Goal: Task Accomplishment & Management: Manage account settings

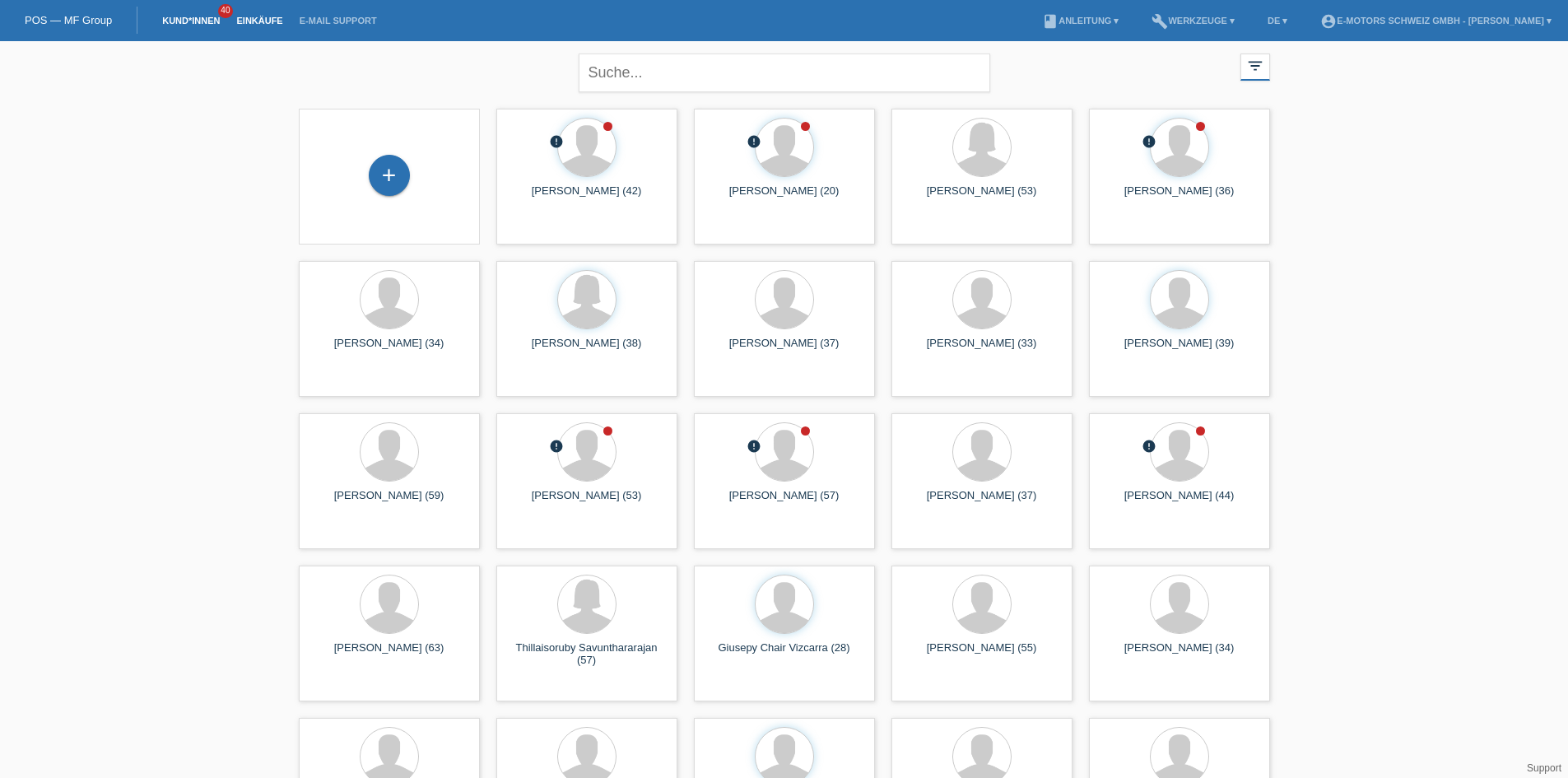
click at [264, 23] on link "Einkäufe" at bounding box center [258, 20] width 62 height 10
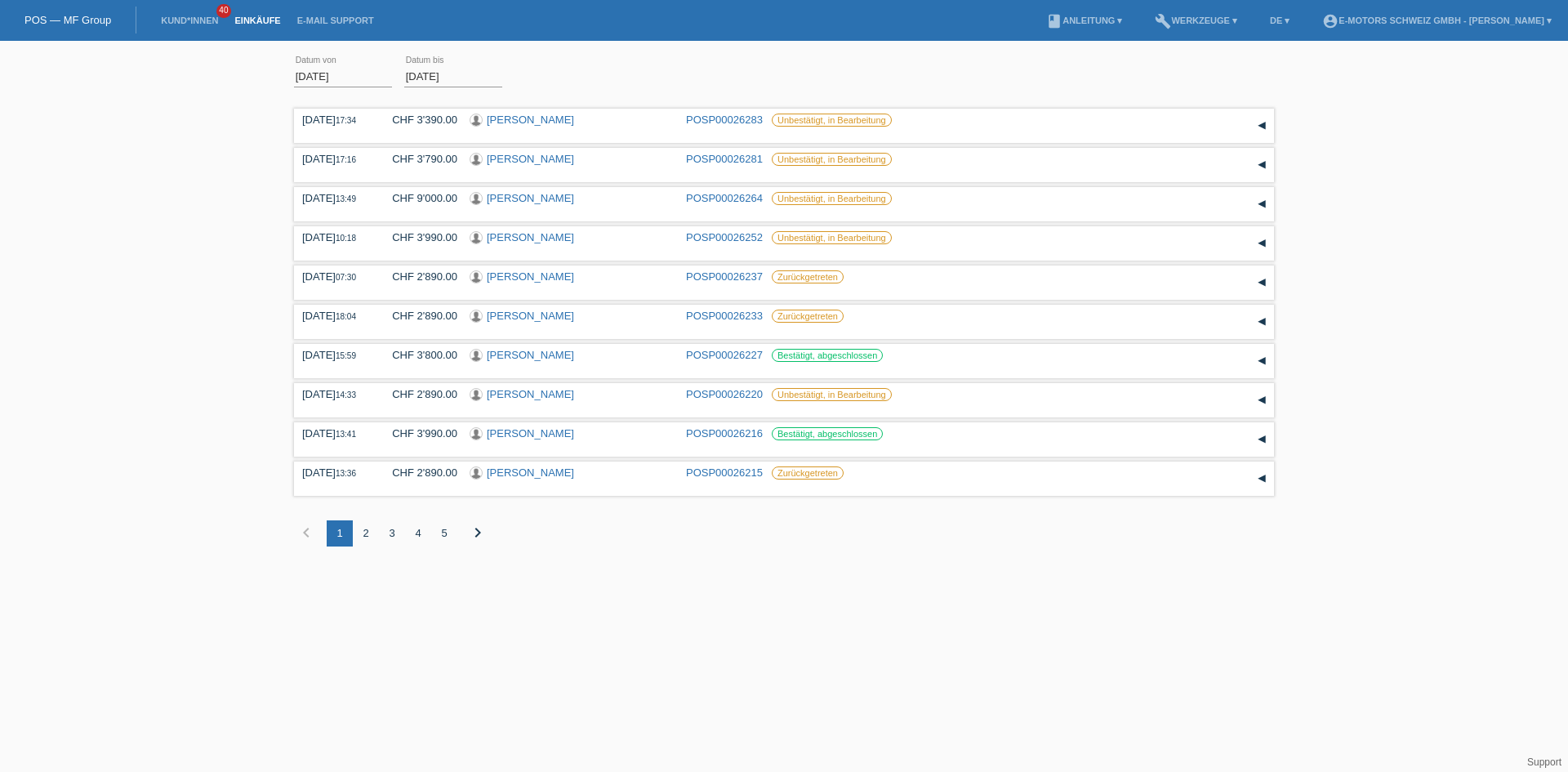
click at [362, 535] on div "2" at bounding box center [366, 533] width 26 height 26
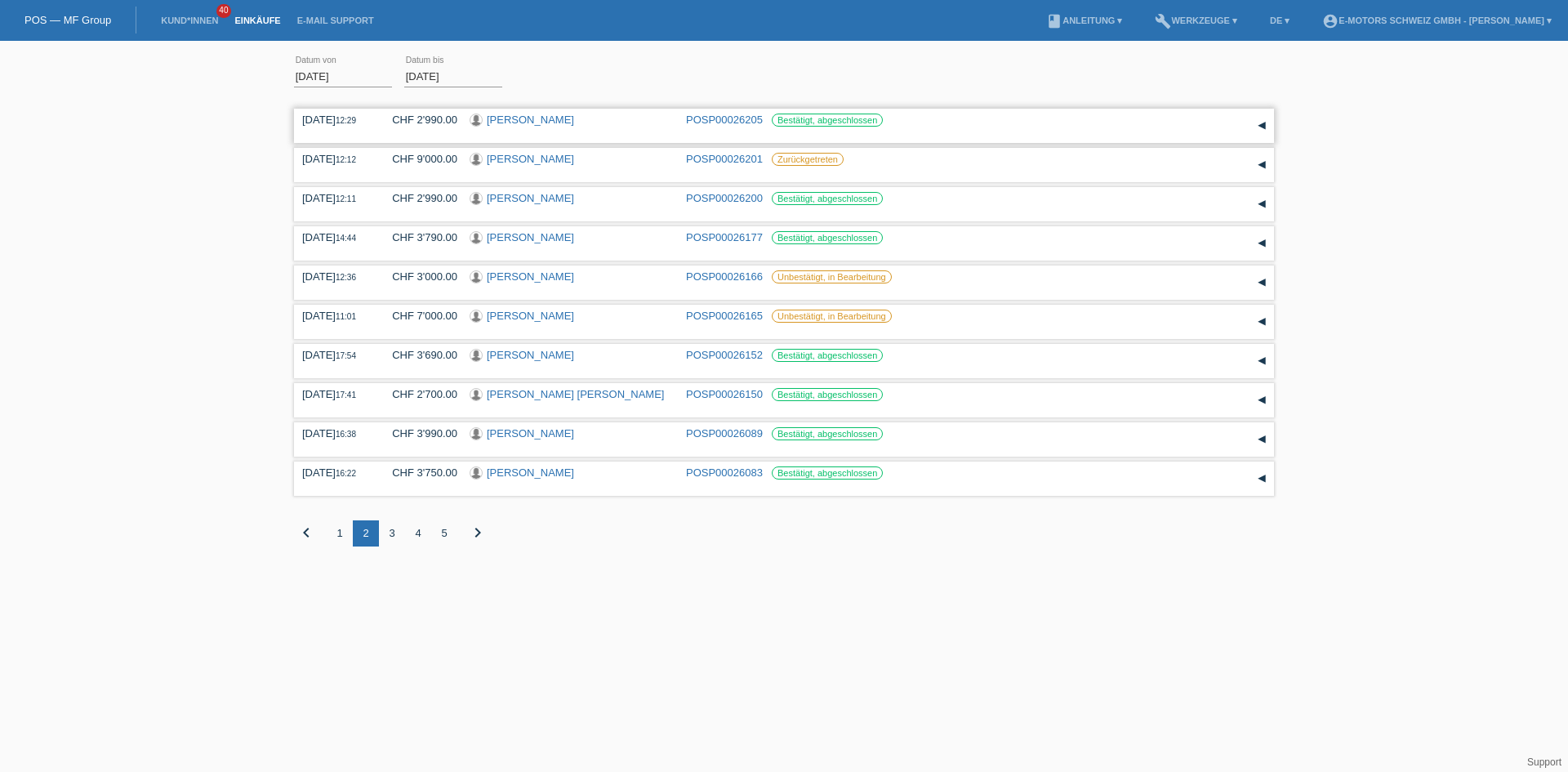
click at [521, 120] on link "[PERSON_NAME]" at bounding box center [530, 120] width 88 height 12
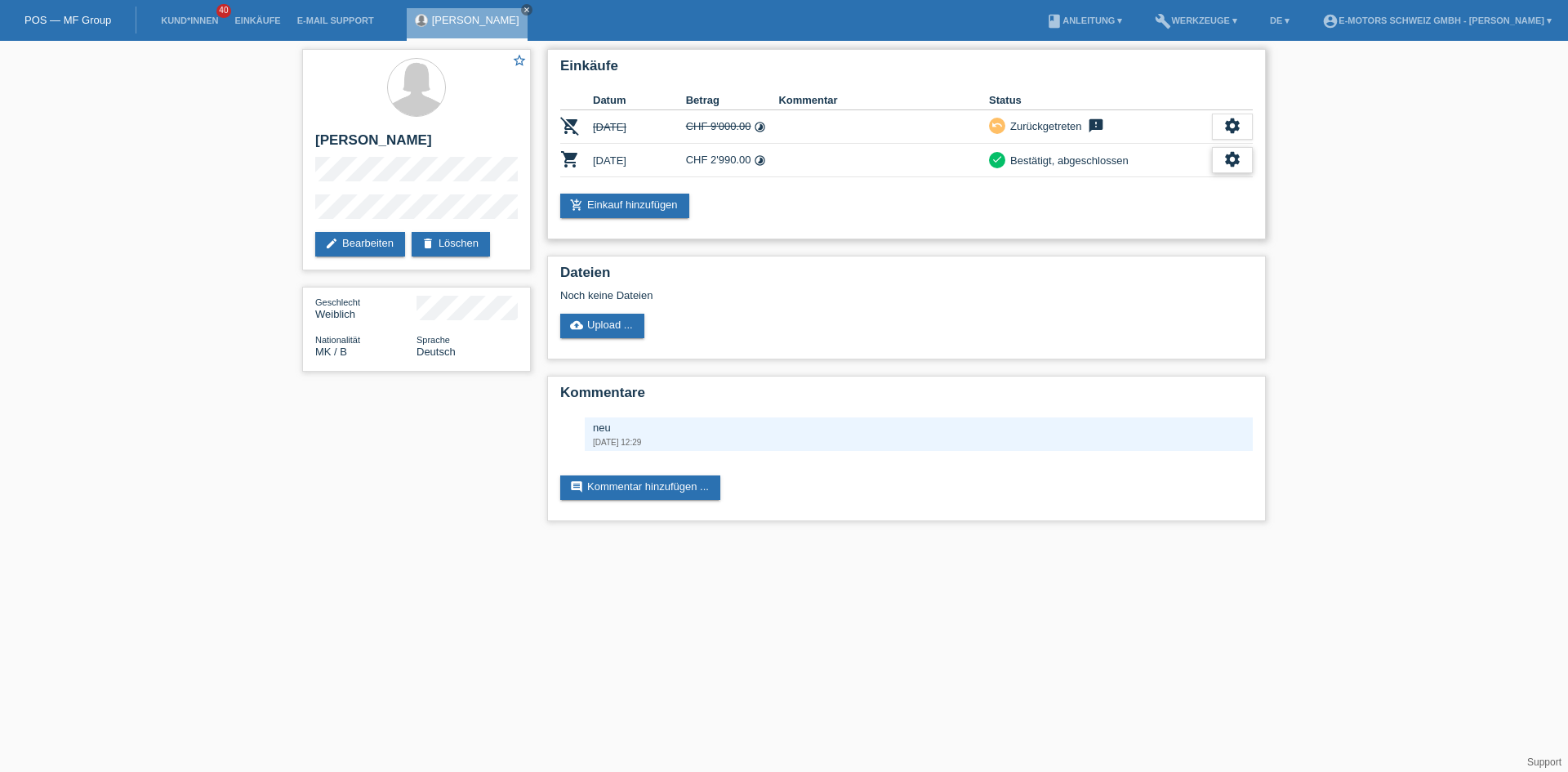
click at [1226, 156] on icon "settings" at bounding box center [1232, 159] width 18 height 18
click at [1144, 260] on span "Stornierung hinzufügen..." at bounding box center [1176, 259] width 123 height 20
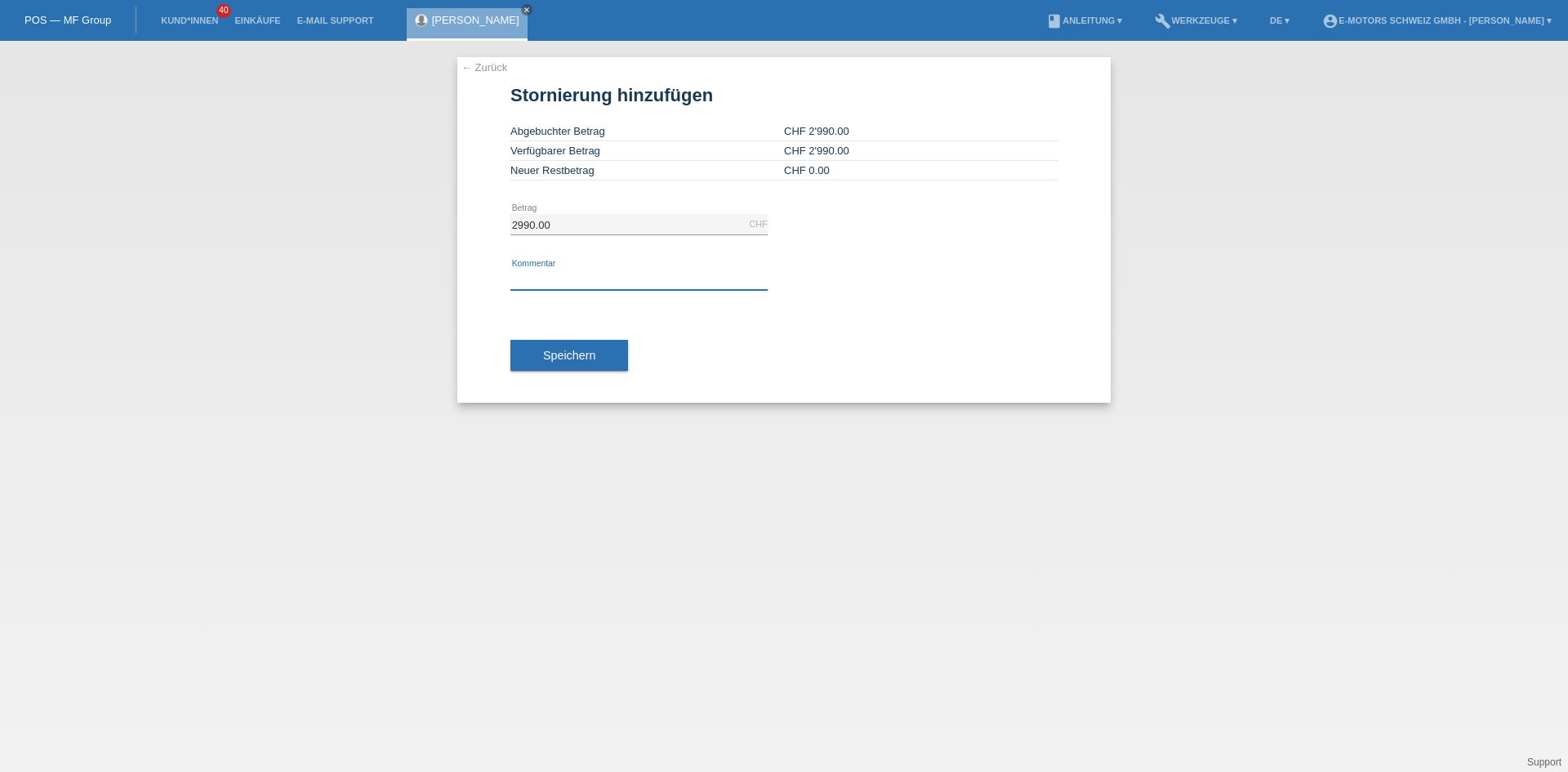
click at [589, 279] on input "text" at bounding box center [639, 279] width 257 height 20
type input "S"
type input "Kundin Wollte Stornieren"
drag, startPoint x: 557, startPoint y: 355, endPoint x: 563, endPoint y: 343, distance: 13.4
click at [560, 353] on span "Speichern" at bounding box center [569, 355] width 52 height 13
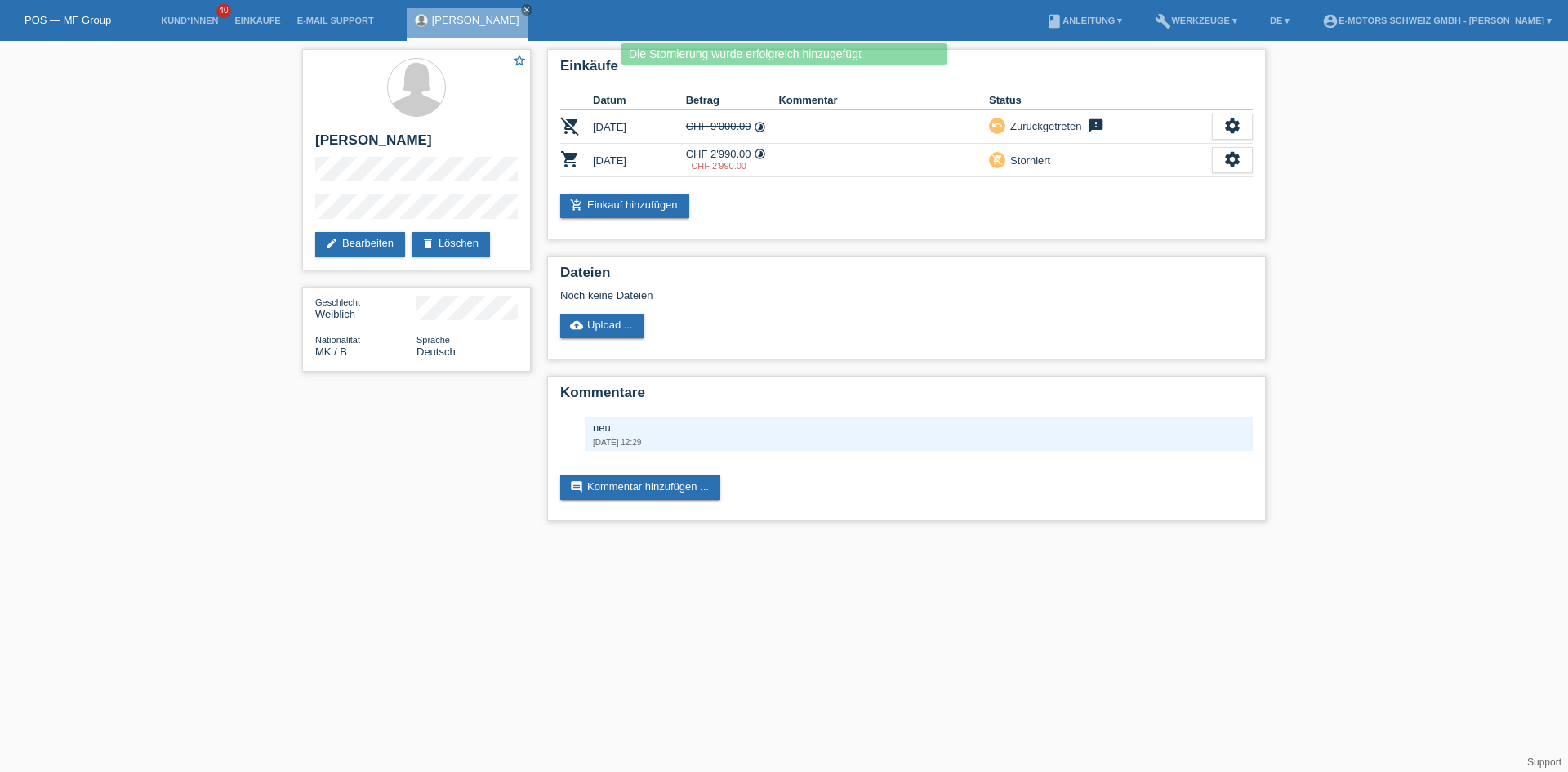
click at [457, 15] on link "[PERSON_NAME]" at bounding box center [475, 20] width 88 height 12
click at [255, 22] on link "Einkäufe" at bounding box center [256, 20] width 62 height 10
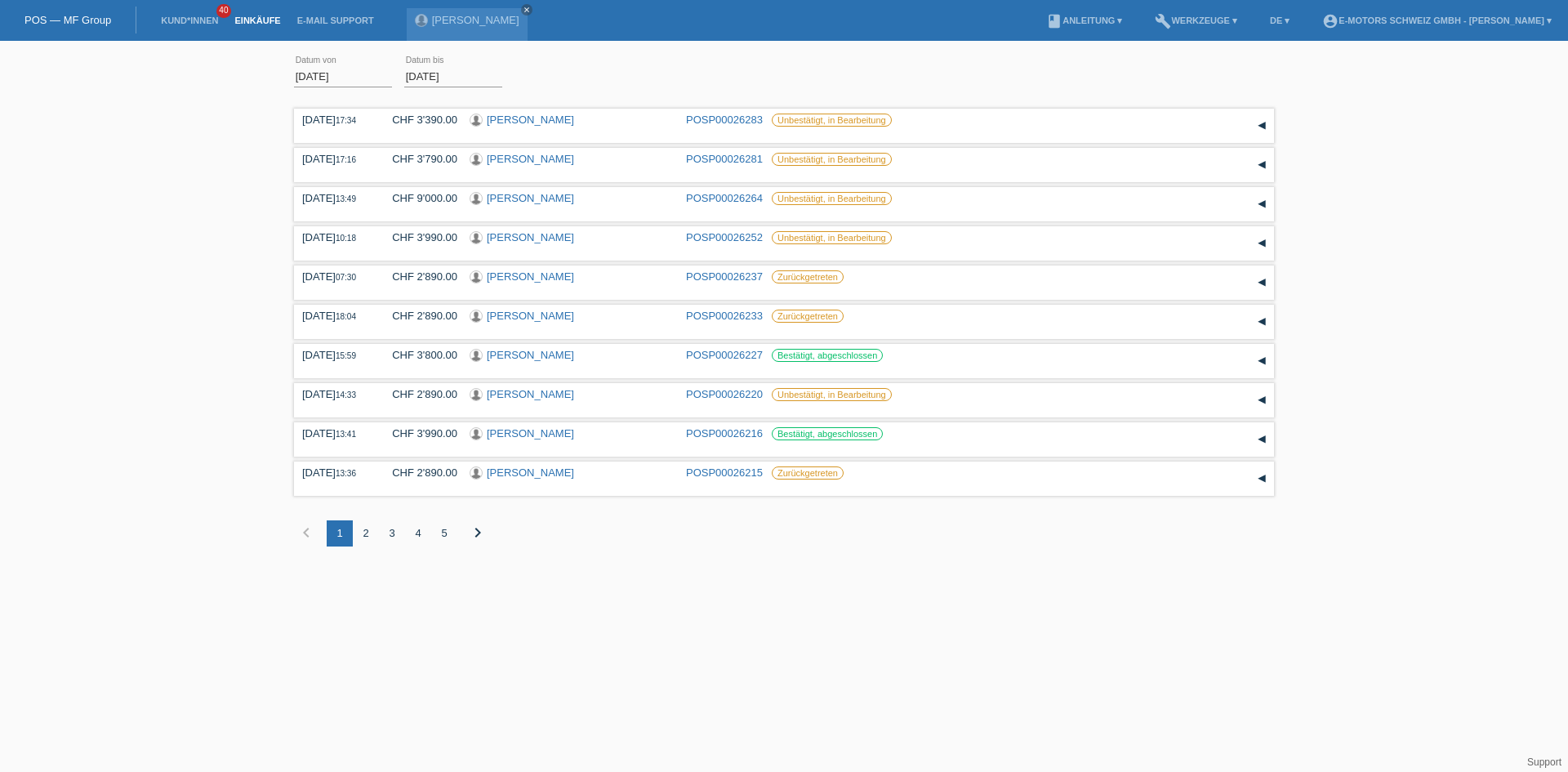
click at [367, 535] on div "2" at bounding box center [366, 533] width 26 height 26
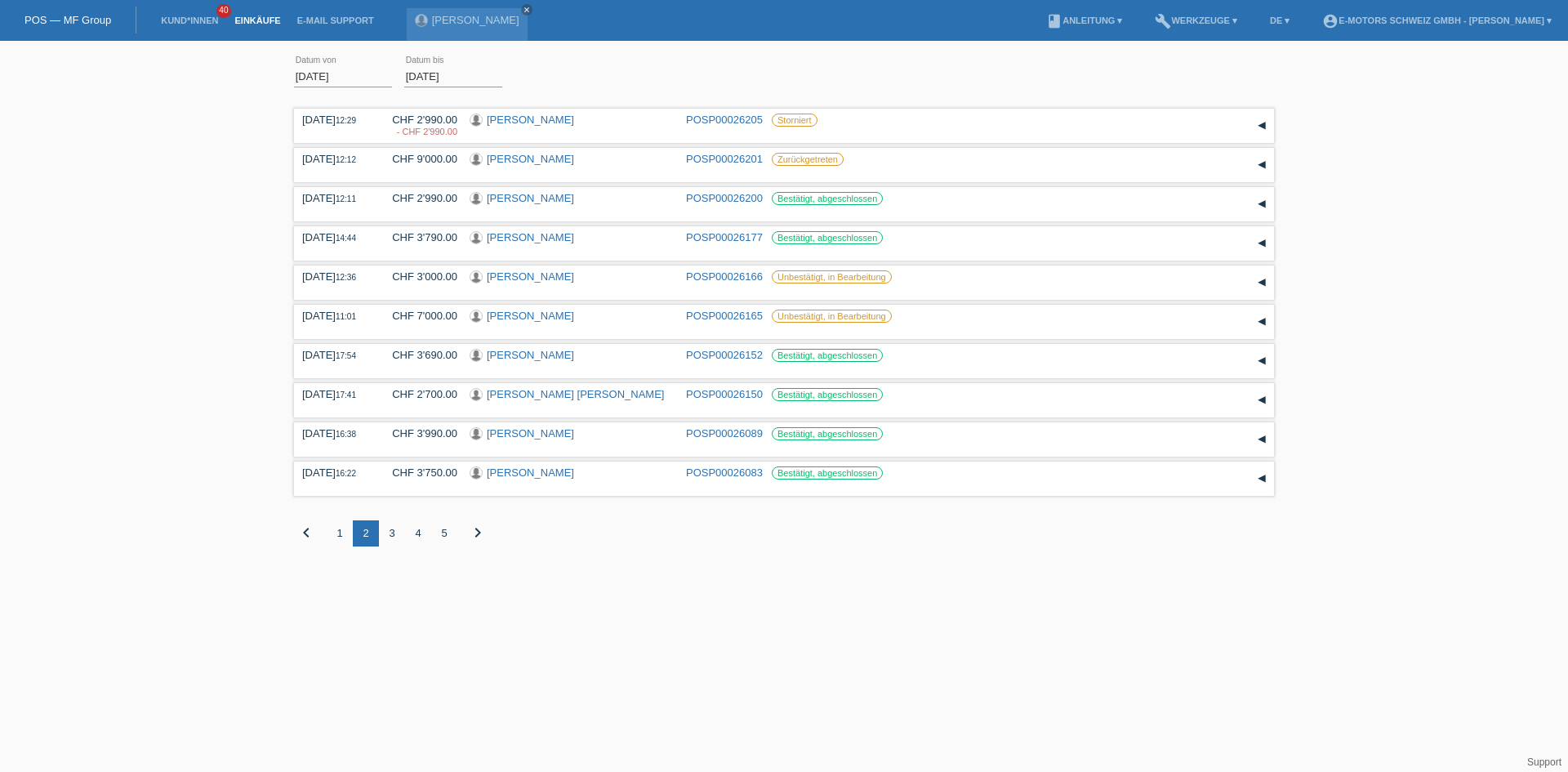
click at [257, 19] on link "Einkäufe" at bounding box center [256, 20] width 62 height 10
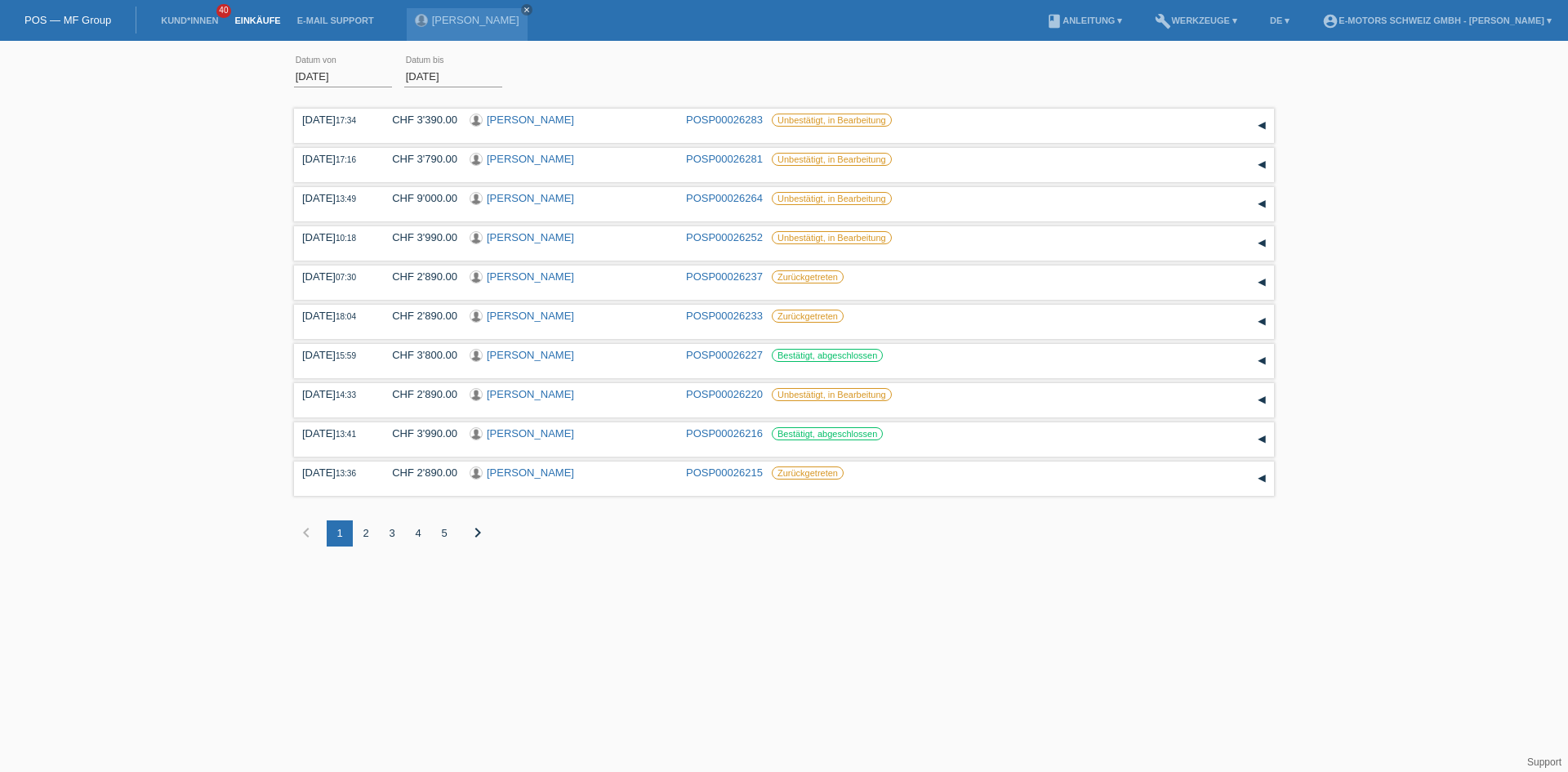
click at [368, 523] on div "2" at bounding box center [366, 533] width 26 height 26
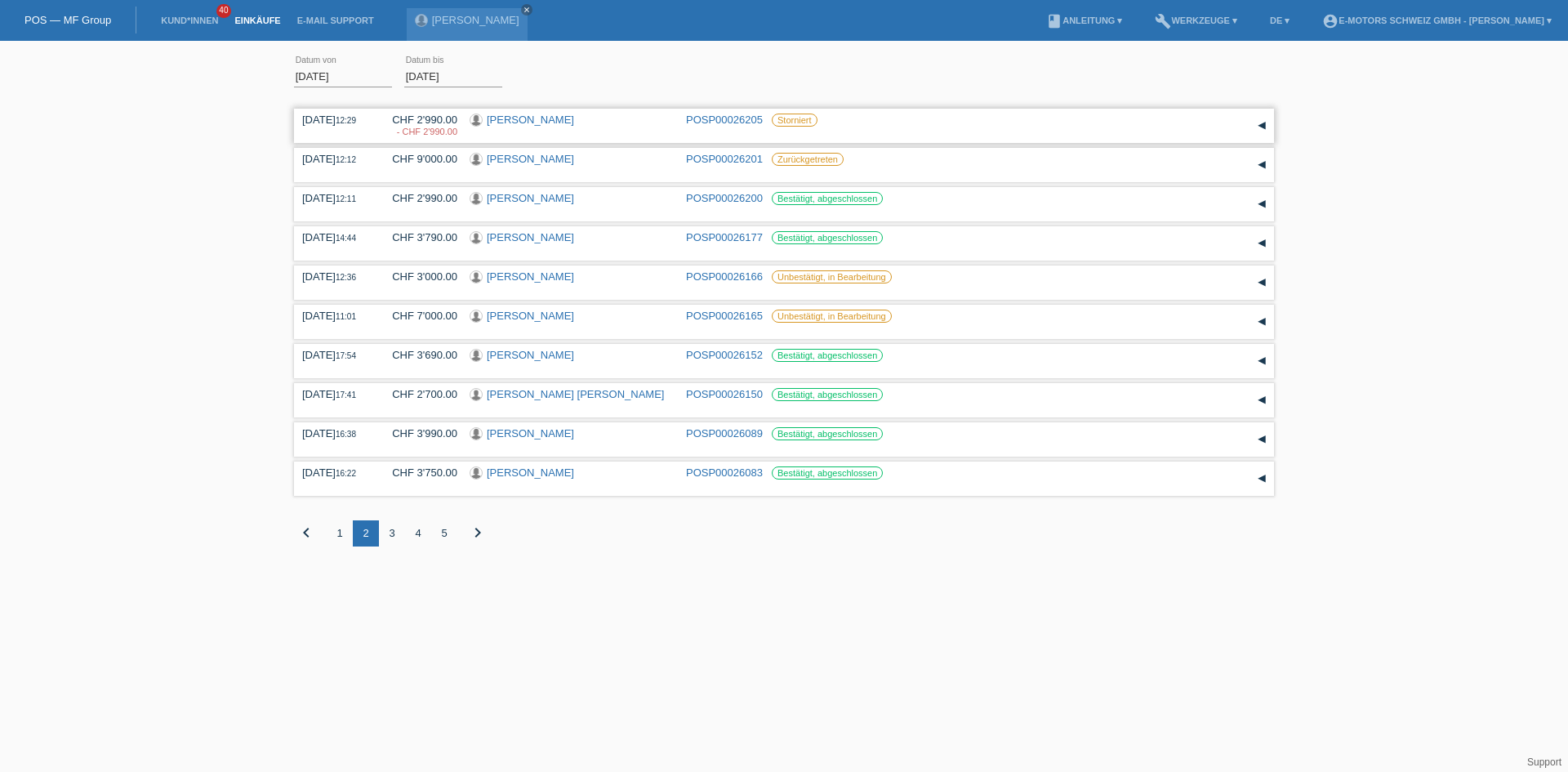
click at [508, 123] on link "[PERSON_NAME]" at bounding box center [530, 120] width 88 height 12
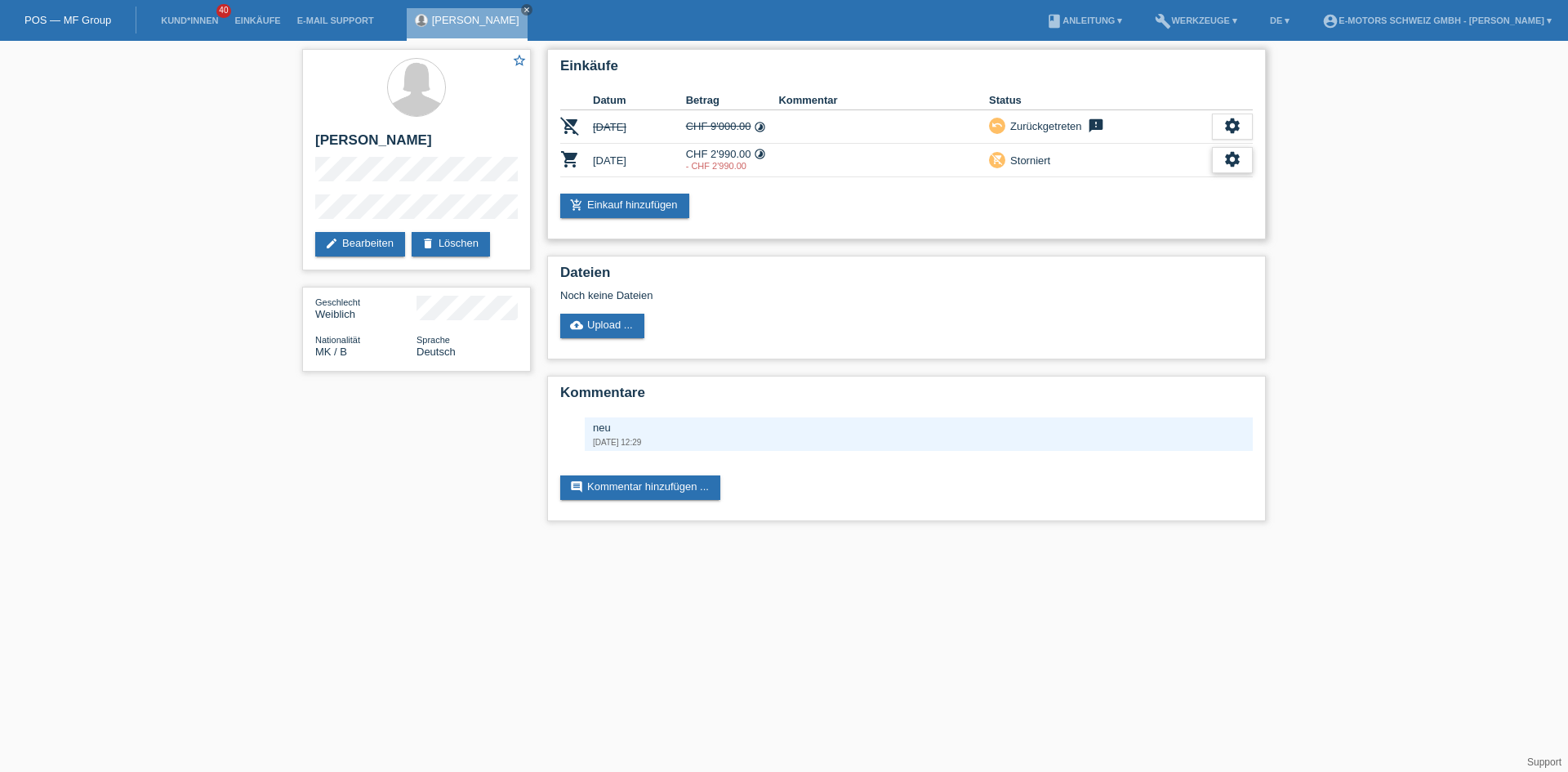
click at [1226, 157] on icon "settings" at bounding box center [1232, 159] width 18 height 18
click at [1204, 183] on span "Anzeigen" at bounding box center [1218, 185] width 49 height 20
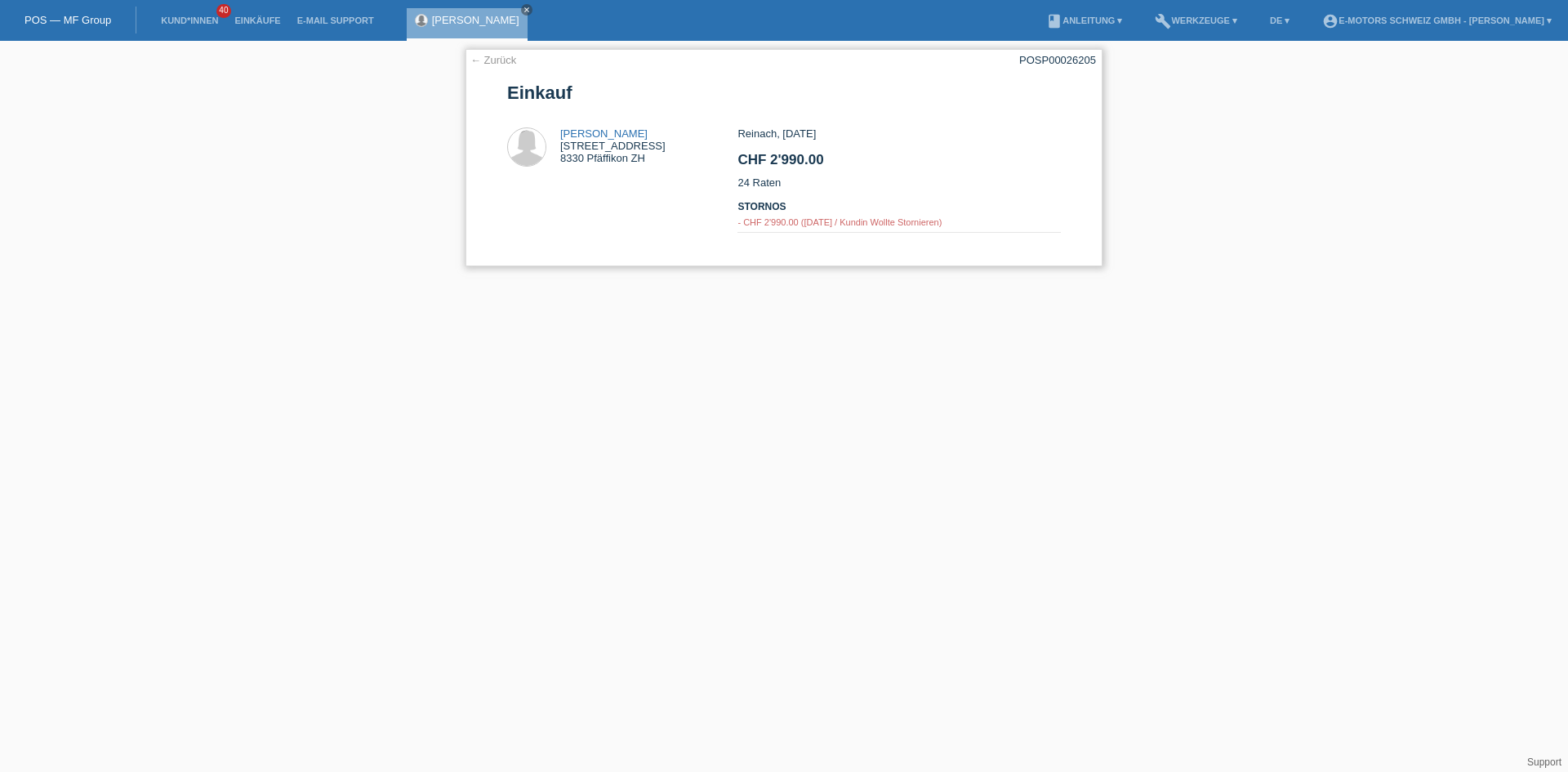
drag, startPoint x: 855, startPoint y: 219, endPoint x: 872, endPoint y: 245, distance: 31.1
click at [872, 245] on div "Reinach, 16.08.2025 CHF 2'990.00 24 Raten Stornos - CHF 2'990.00 (18.08.2025 / …" at bounding box center [898, 189] width 322 height 122
click at [721, 236] on div "Zhaklina Delovaska Hochstrasse 154 8330 Pfäffikon ZH Reinach, 16.08.2025 CHF 2'…" at bounding box center [783, 189] width 554 height 122
click at [216, 15] on li "Kund*innen 40" at bounding box center [189, 21] width 74 height 42
click at [205, 22] on link "Kund*innen" at bounding box center [189, 20] width 74 height 10
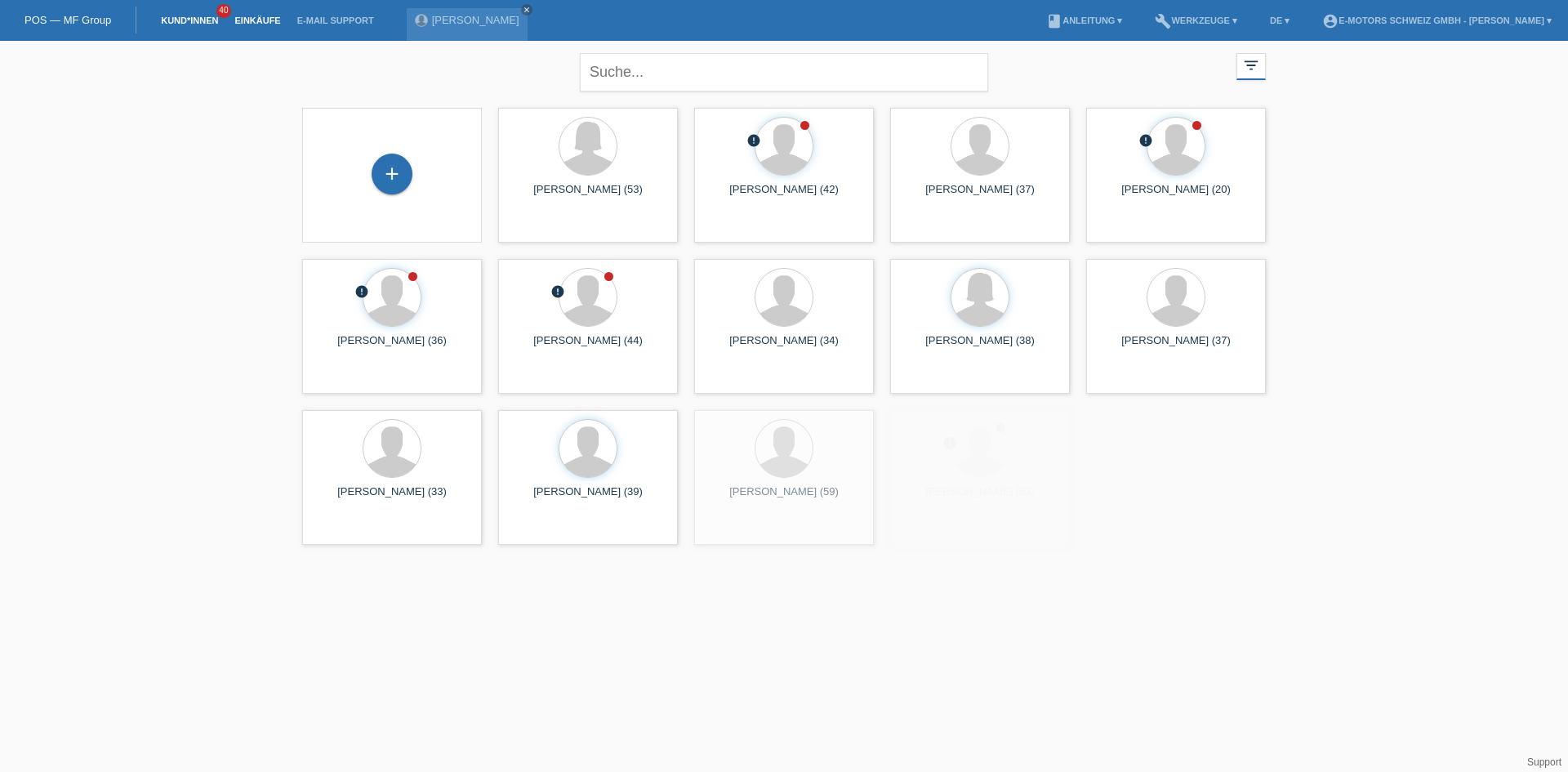
click at [269, 20] on link "Einkäufe" at bounding box center [256, 20] width 62 height 10
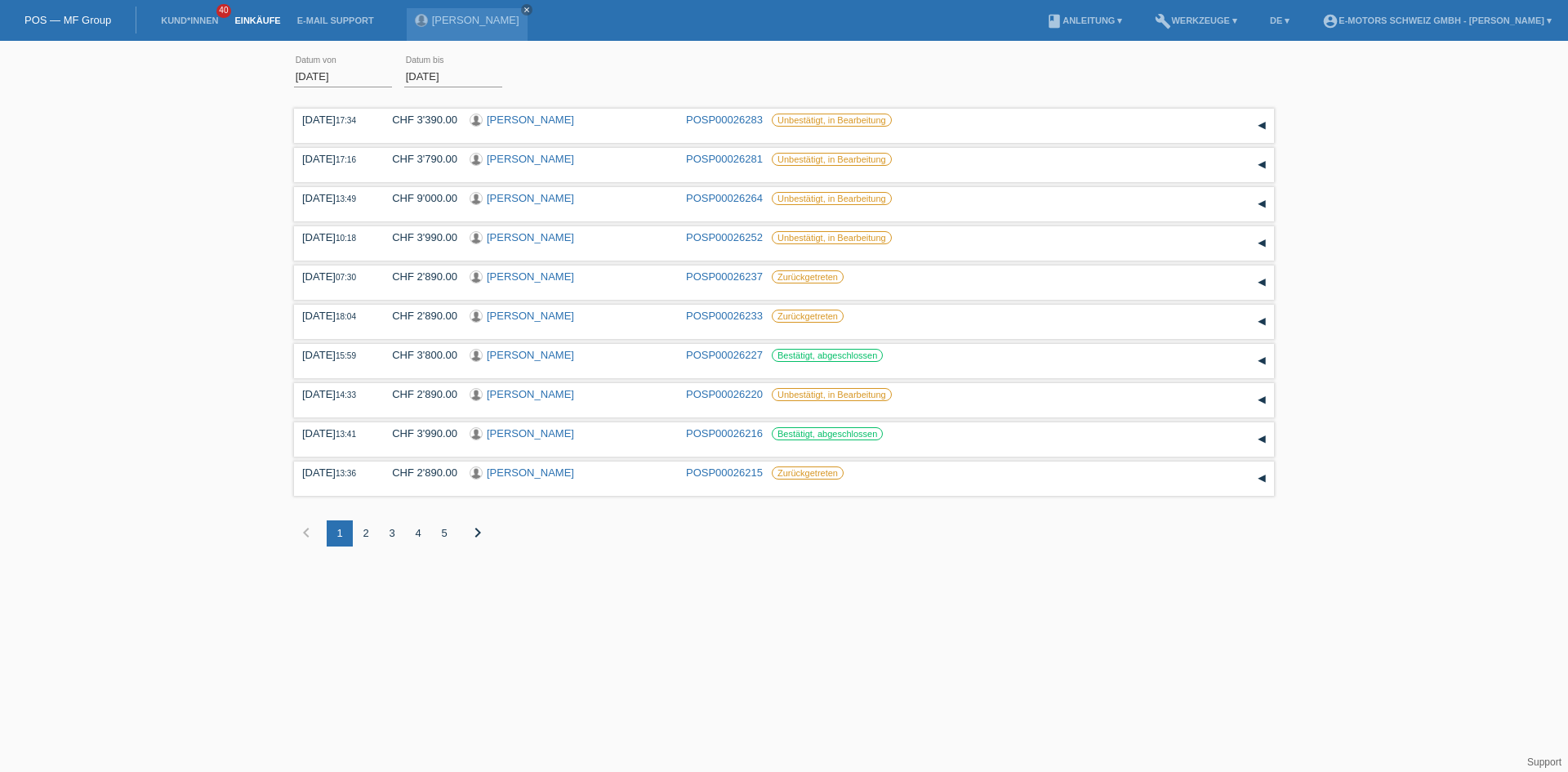
click at [542, 88] on div "[DATE] error Datum von [DATE] error Datum bis Übernehmen" at bounding box center [783, 77] width 980 height 56
click at [553, 571] on html "POS — MF Group Kund*innen 40 Einkäufe E-Mail Support Zhaklina Delovaska close m…" at bounding box center [784, 285] width 1568 height 571
drag, startPoint x: 424, startPoint y: 353, endPoint x: 343, endPoint y: 356, distance: 81.1
click at [343, 356] on div "16.08.2025 15:59 CHF 3'800.00 Labinot Shala POSP00026227 Bestätigt, abgeschloss…" at bounding box center [784, 361] width 963 height 24
click at [224, 344] on div "01.08.2025 error Datum von 18.08.2025 error Datum bis Übernehmen 17:34 Datum" at bounding box center [784, 309] width 1568 height 522
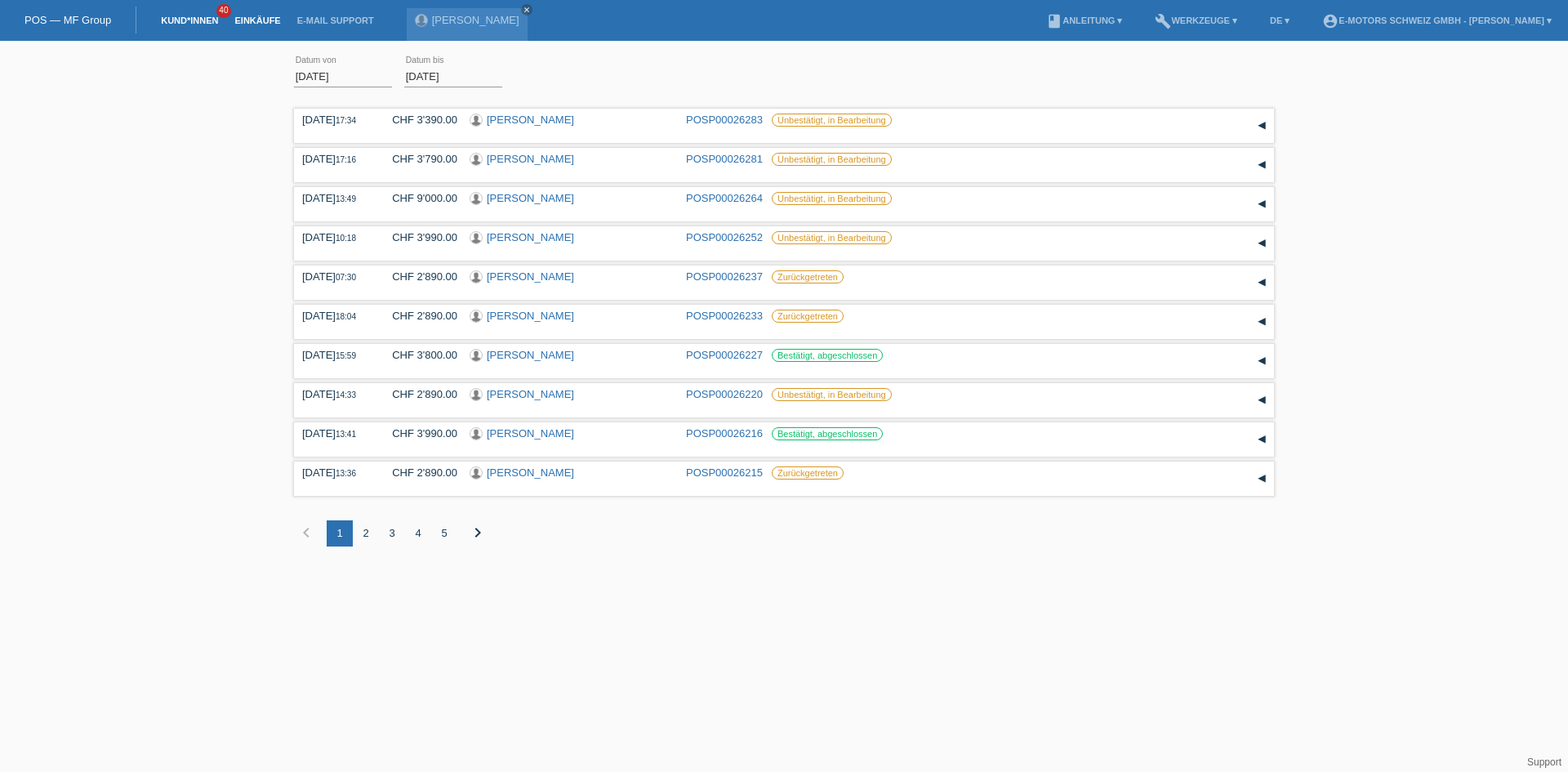
click at [189, 18] on link "Kund*innen" at bounding box center [189, 20] width 74 height 10
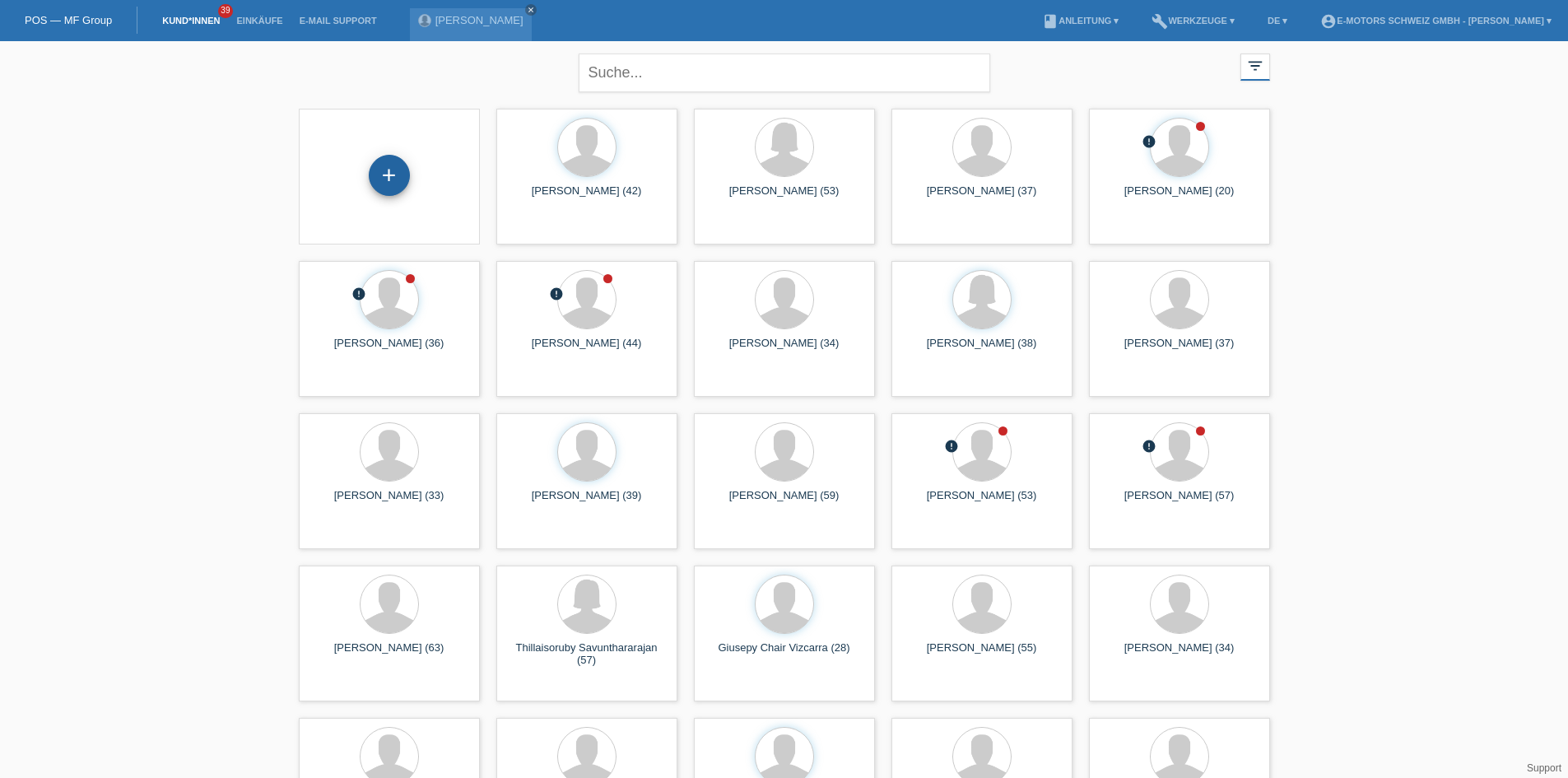
click at [393, 167] on div "+" at bounding box center [389, 175] width 41 height 41
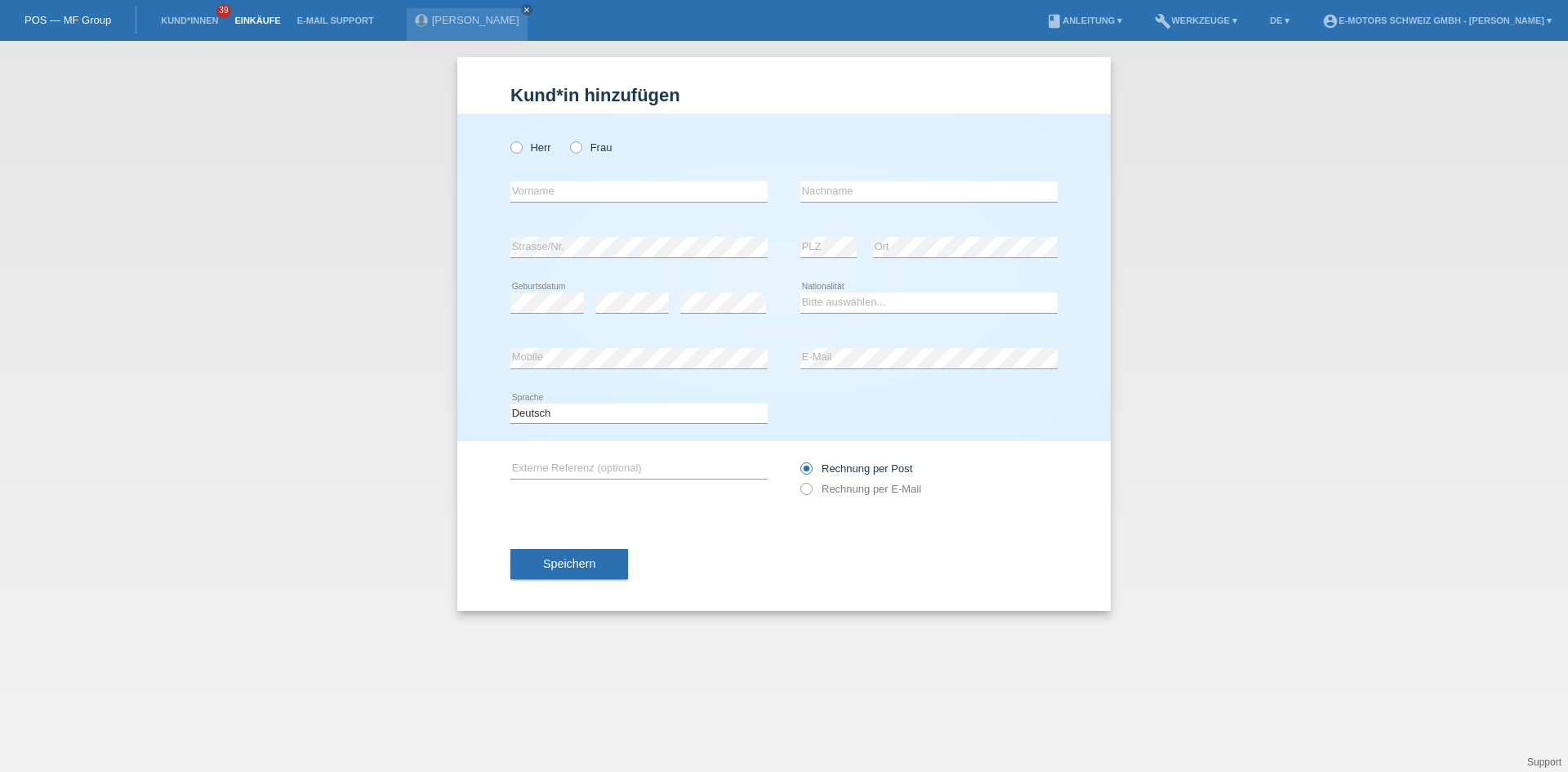
click at [236, 21] on link "Einkäufe" at bounding box center [256, 20] width 62 height 10
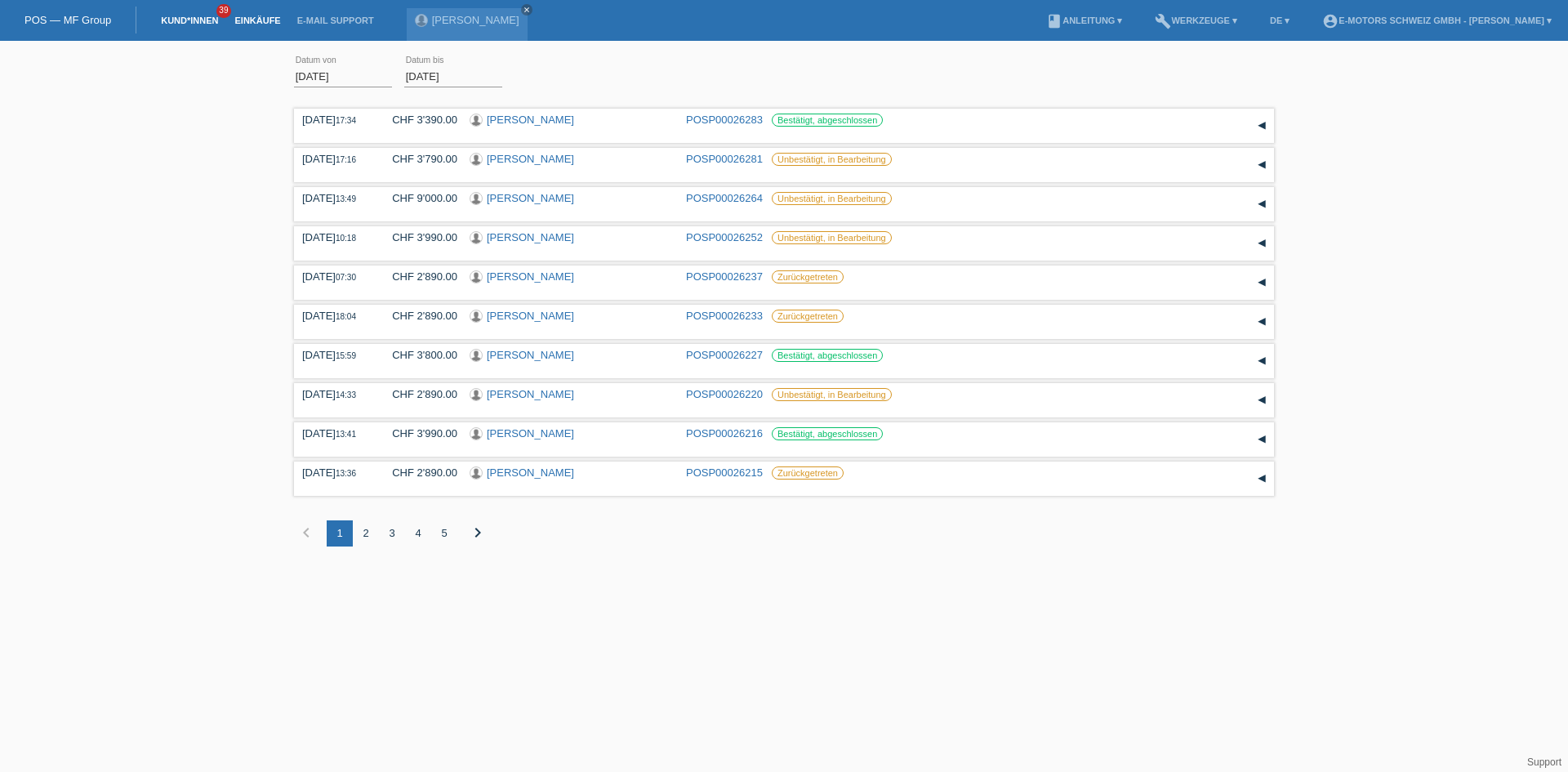
click at [182, 20] on link "Kund*innen" at bounding box center [189, 20] width 74 height 10
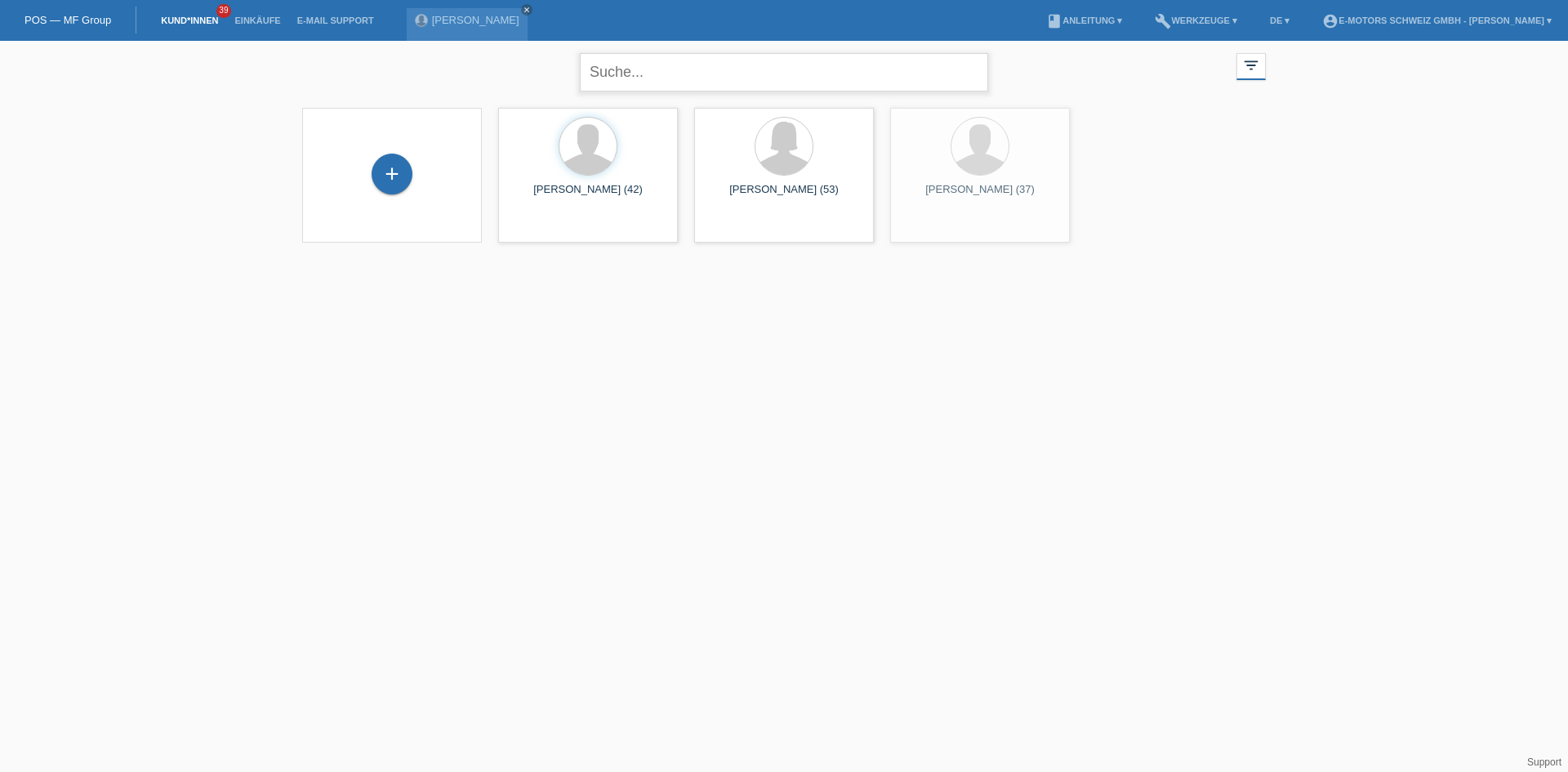
click at [689, 72] on input "text" at bounding box center [784, 72] width 409 height 38
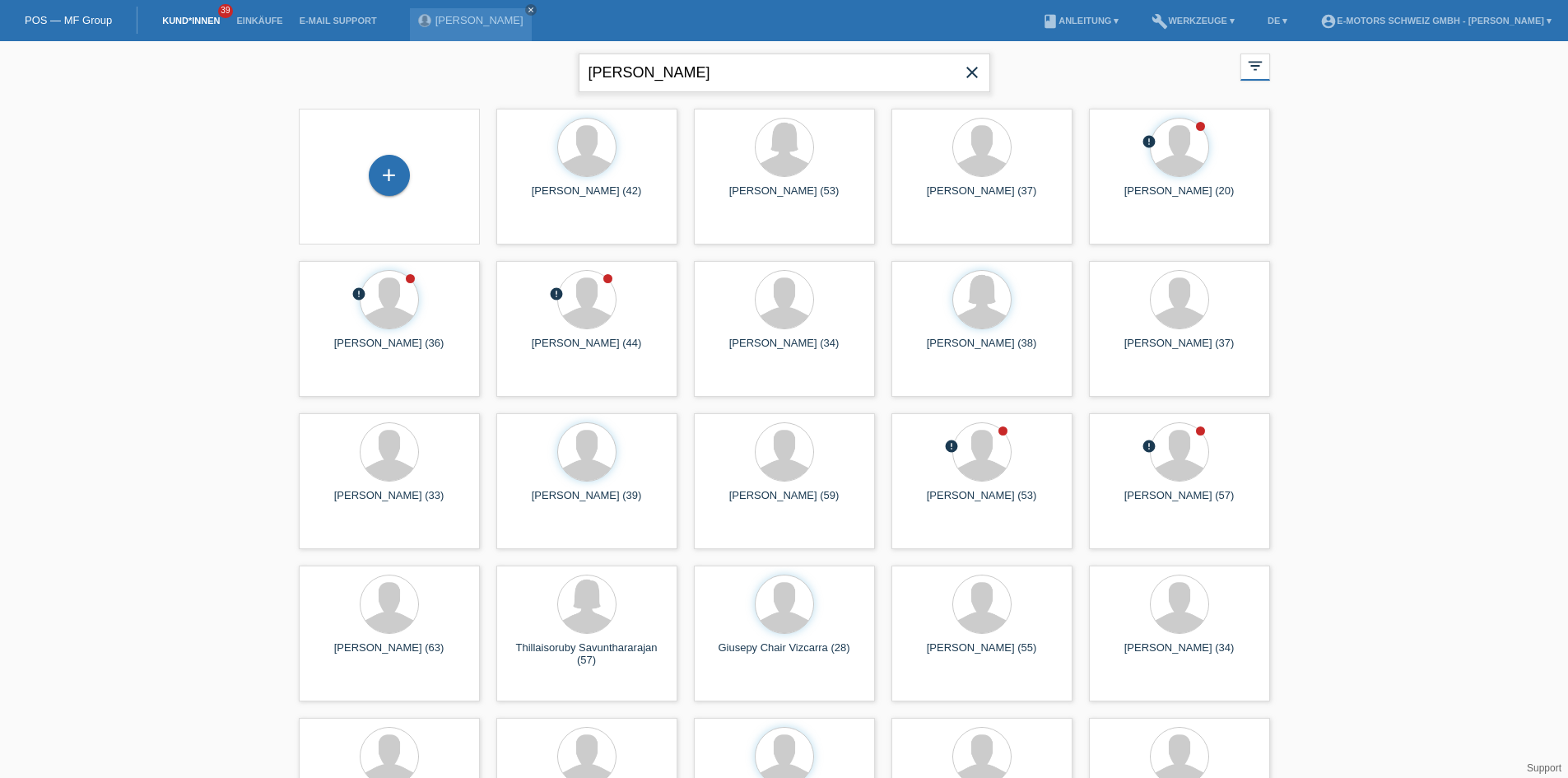
type input "zehnder"
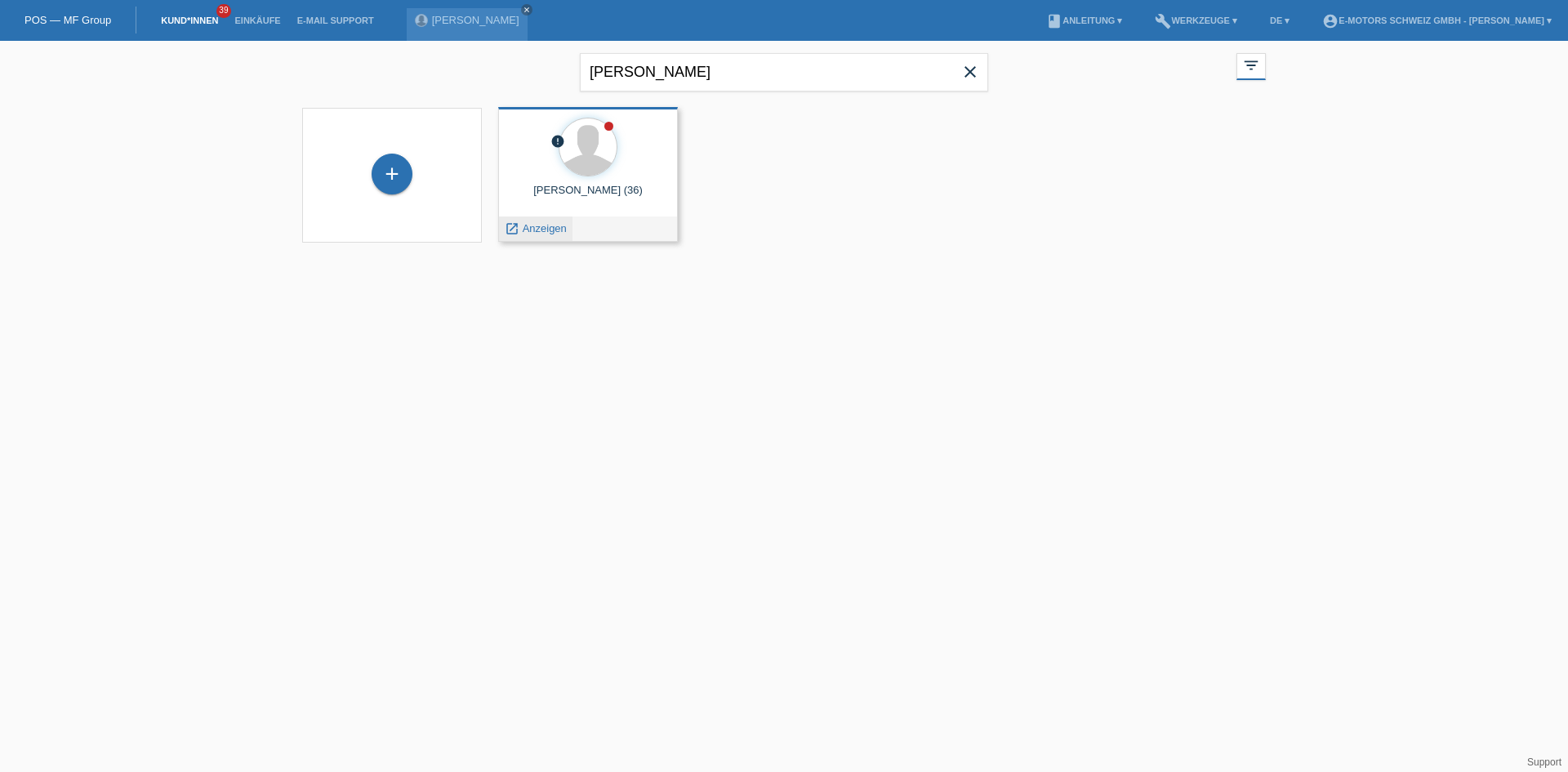
click at [528, 224] on span "Anzeigen" at bounding box center [544, 229] width 44 height 12
